Goal: Navigation & Orientation: Find specific page/section

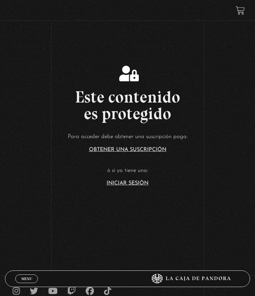
click at [144, 186] on link "Iniciar Sesión" at bounding box center [128, 183] width 42 height 5
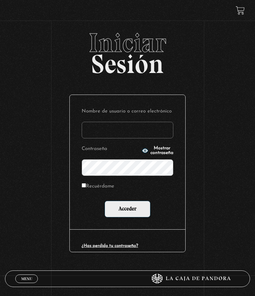
click at [161, 128] on input "Nombre de usuario o correo electrónico" at bounding box center [128, 130] width 92 height 17
type input "giscc"
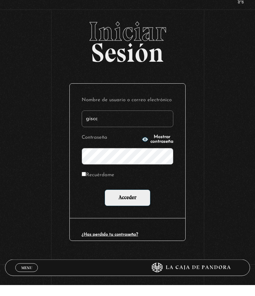
click at [167, 146] on span "Mostrar contraseña" at bounding box center [161, 150] width 23 height 9
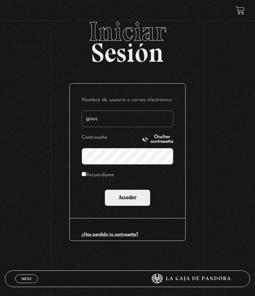
scroll to position [11, 0]
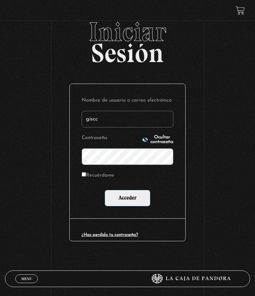
click at [87, 174] on label "Recuérdame" at bounding box center [98, 176] width 33 height 10
click at [86, 174] on input "Recuérdame" at bounding box center [84, 174] width 4 height 4
checkbox input "true"
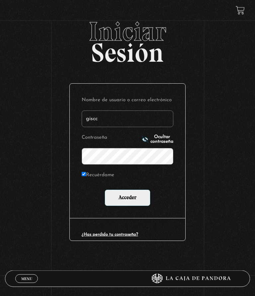
click at [138, 199] on input "Acceder" at bounding box center [128, 198] width 46 height 17
